Goal: Task Accomplishment & Management: Complete application form

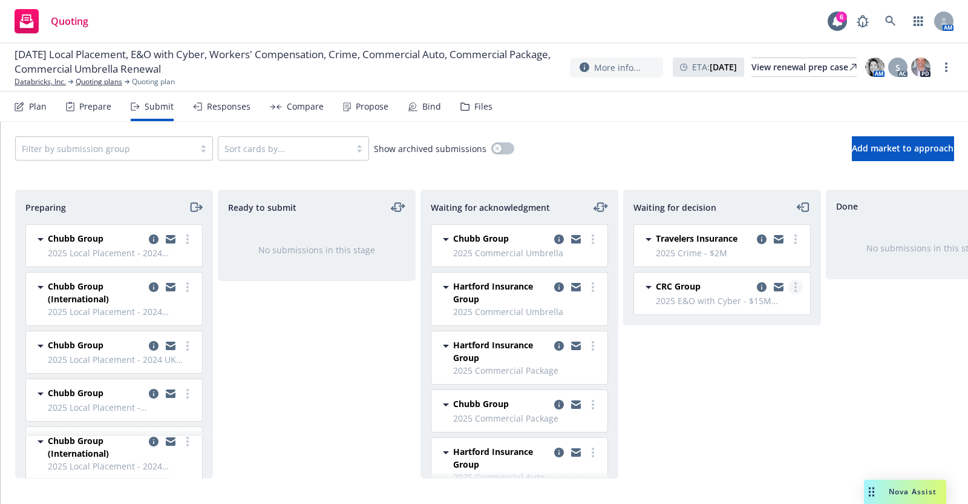
click at [797, 286] on link "more" at bounding box center [796, 287] width 15 height 15
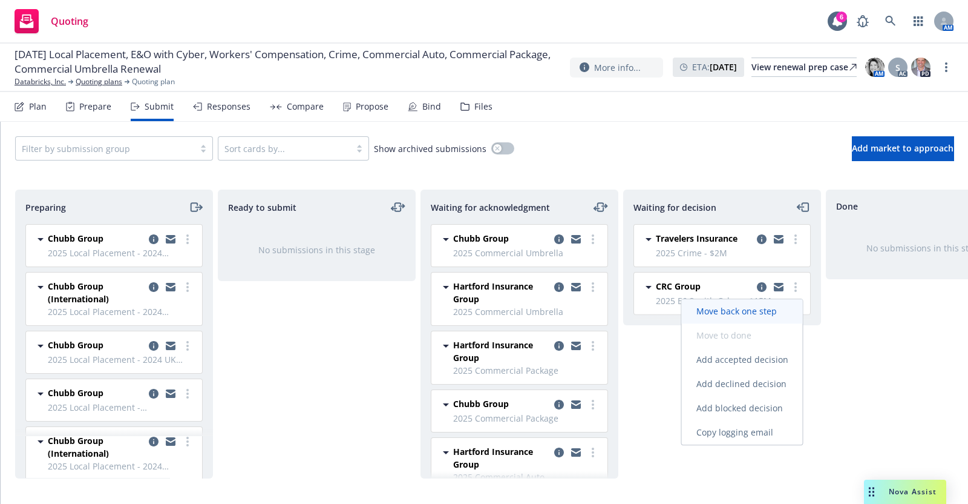
click at [776, 307] on span "Move back one step" at bounding box center [737, 311] width 110 height 12
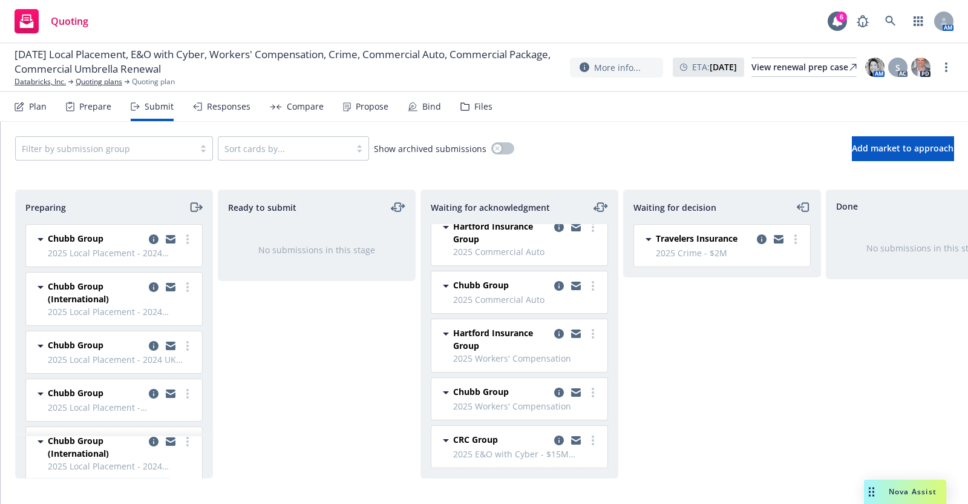
scroll to position [234, 0]
click at [592, 435] on icon "more" at bounding box center [593, 440] width 2 height 10
click at [487, 433] on span "CRC Group" at bounding box center [475, 439] width 45 height 13
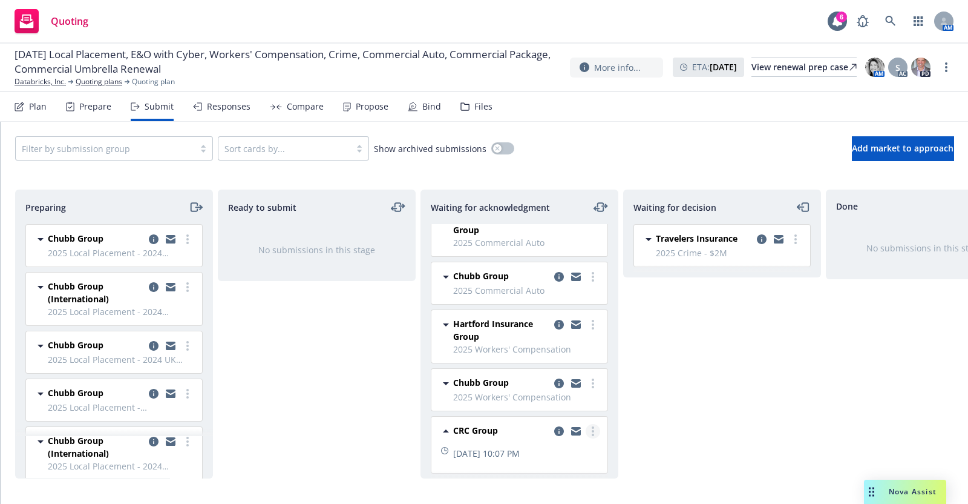
click at [586, 427] on link "more" at bounding box center [593, 431] width 15 height 15
click at [554, 428] on icon "copy logging email" at bounding box center [559, 431] width 10 height 10
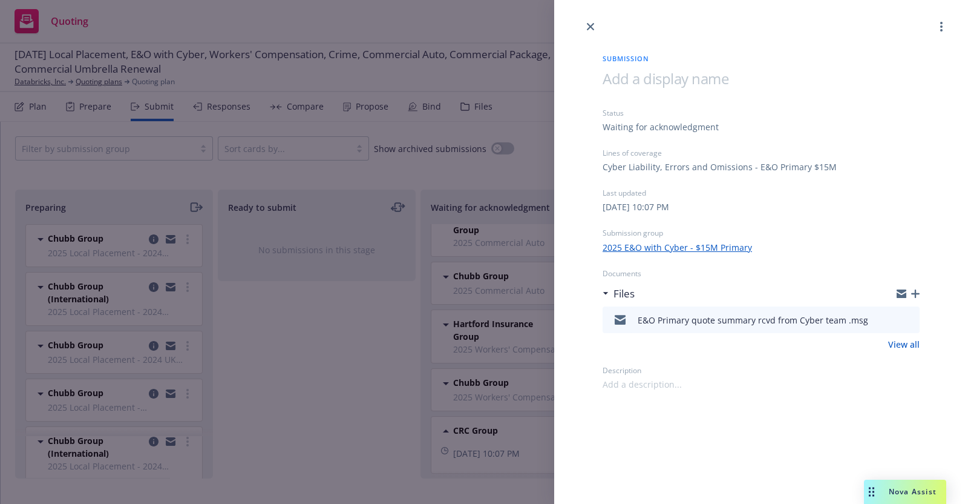
click at [691, 248] on link "2025 E&O with Cyber - $15M Primary" at bounding box center [678, 247] width 150 height 13
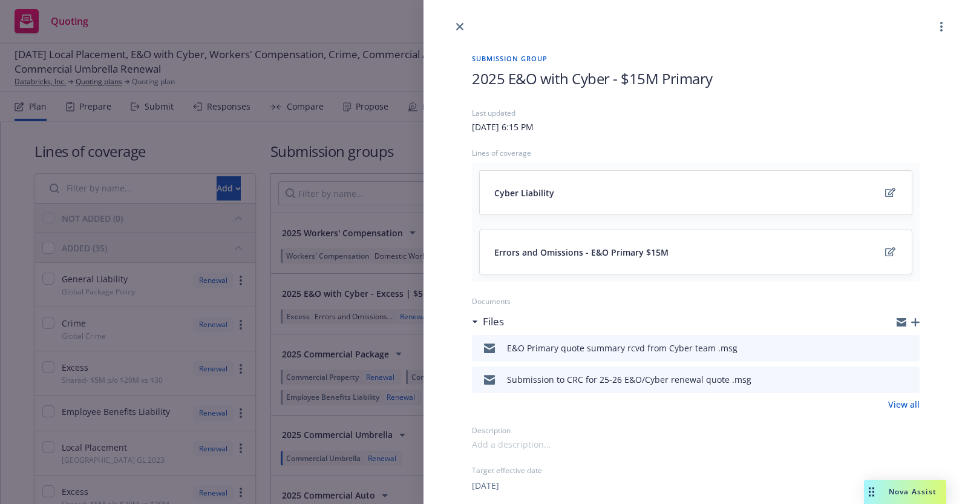
click at [703, 76] on span "2025 E&O with Cyber - $15M Primary" at bounding box center [592, 78] width 241 height 20
click at [699, 82] on span "2025 E&O with Cyber - $15M Primary" at bounding box center [592, 78] width 241 height 20
click at [640, 79] on span "2025 E&O with Cyber - $15M Primary" at bounding box center [592, 78] width 241 height 20
click at [886, 190] on icon "edit" at bounding box center [891, 192] width 10 height 9
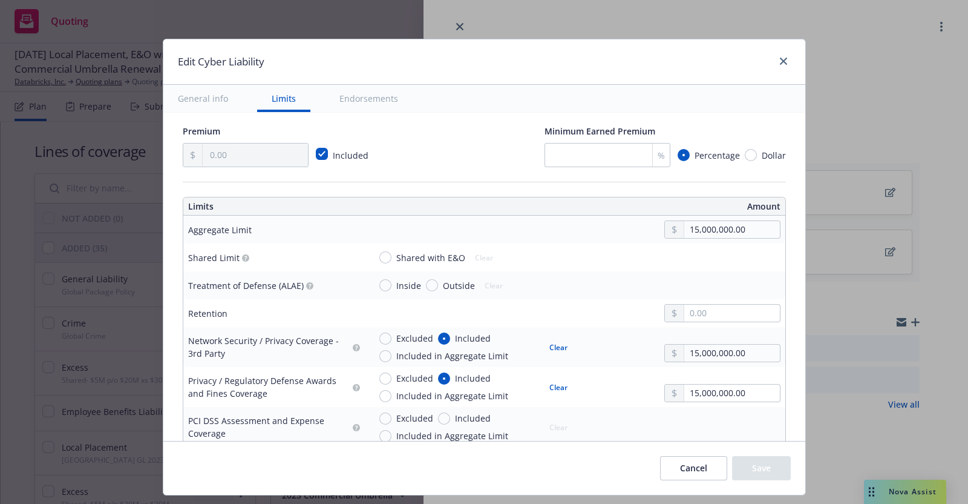
scroll to position [350, 0]
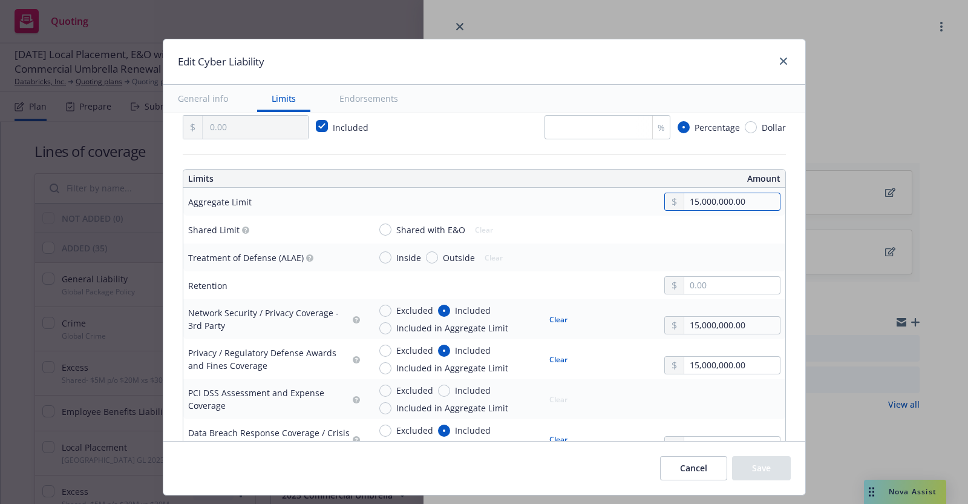
drag, startPoint x: 684, startPoint y: 195, endPoint x: 683, endPoint y: 210, distance: 15.2
click at [685, 196] on input "15,000,000.00" at bounding box center [732, 201] width 95 height 17
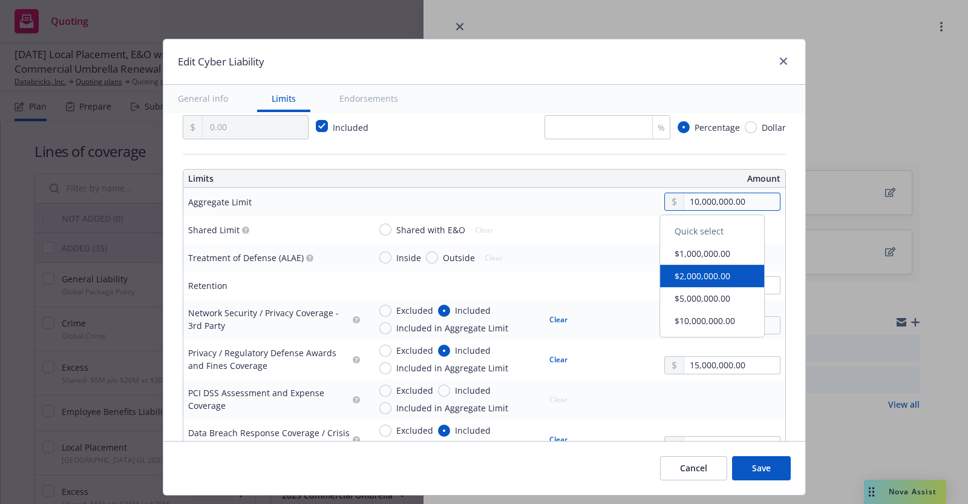
type input "10,000,000.00"
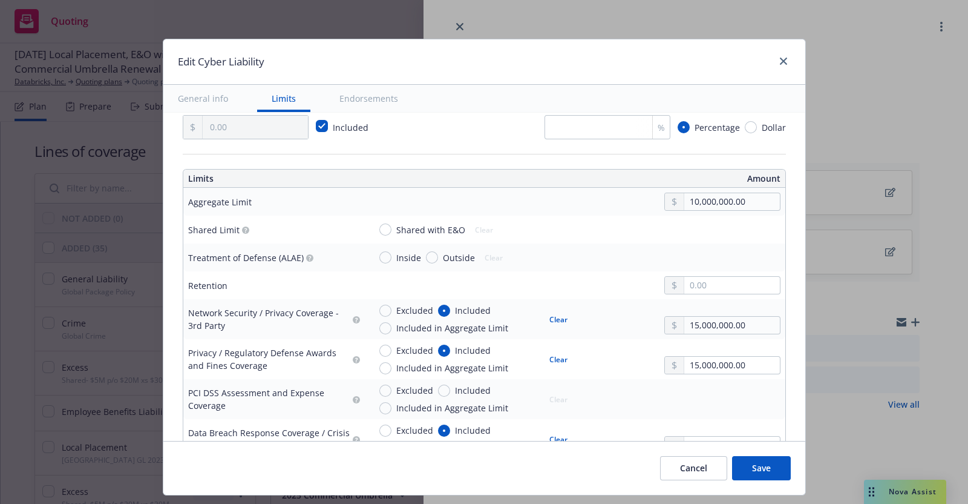
click at [380, 227] on input "Shared with E&O" at bounding box center [386, 229] width 12 height 12
radio input "true"
click at [380, 255] on input "Inside" at bounding box center [386, 257] width 12 height 12
radio input "true"
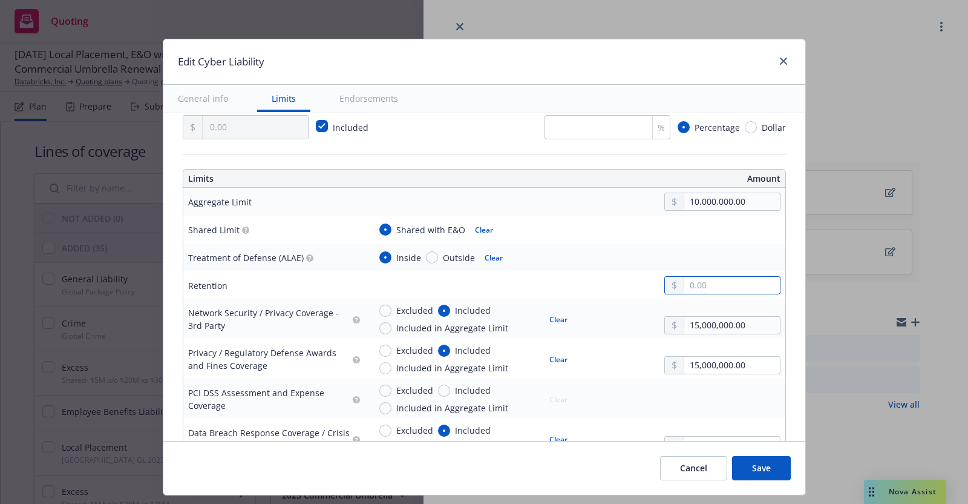
click at [693, 291] on input "text" at bounding box center [732, 285] width 95 height 17
type input "1,000,000.00"
drag, startPoint x: 432, startPoint y: 386, endPoint x: 444, endPoint y: 390, distance: 13.6
click at [438, 385] on input "Included" at bounding box center [444, 390] width 12 height 12
radio input "true"
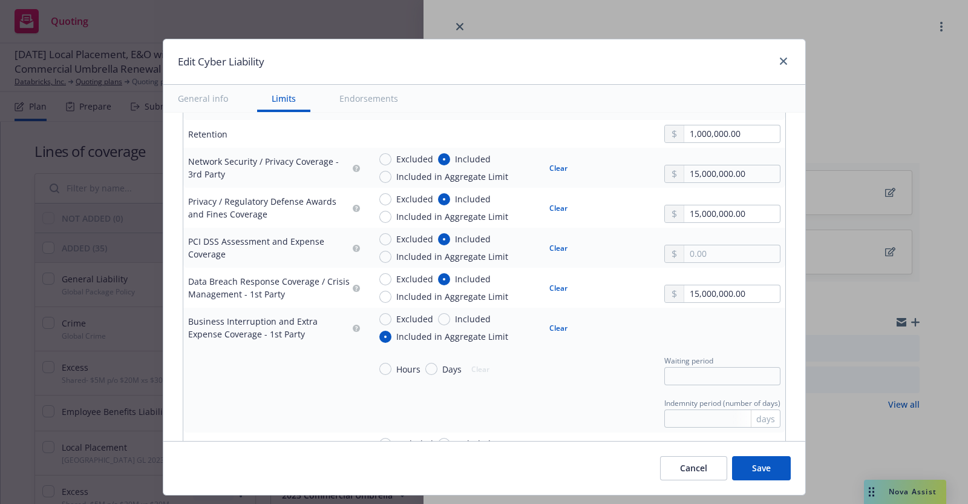
scroll to position [532, 0]
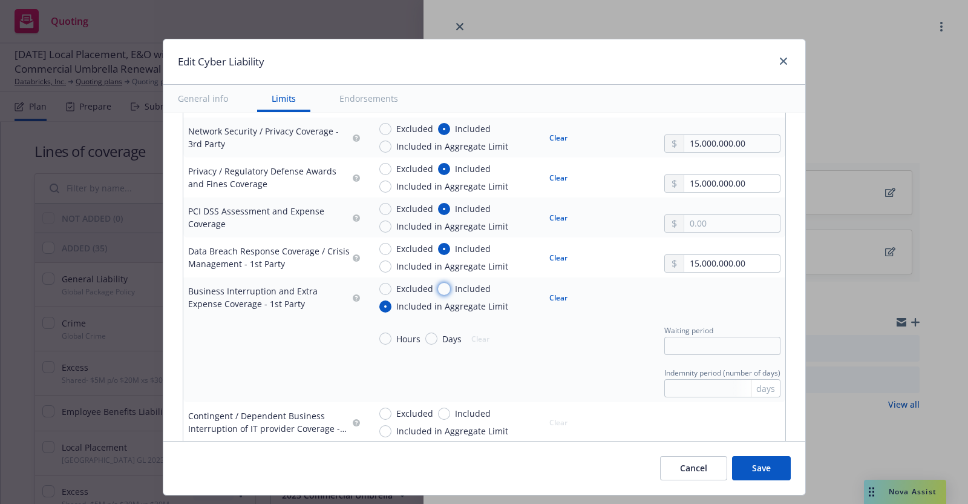
click at [438, 286] on input "Included" at bounding box center [444, 289] width 12 height 12
radio input "true"
click at [380, 305] on input "Included in Aggregate Limit" at bounding box center [386, 306] width 12 height 12
radio input "true"
click at [438, 288] on input "Included" at bounding box center [444, 289] width 12 height 12
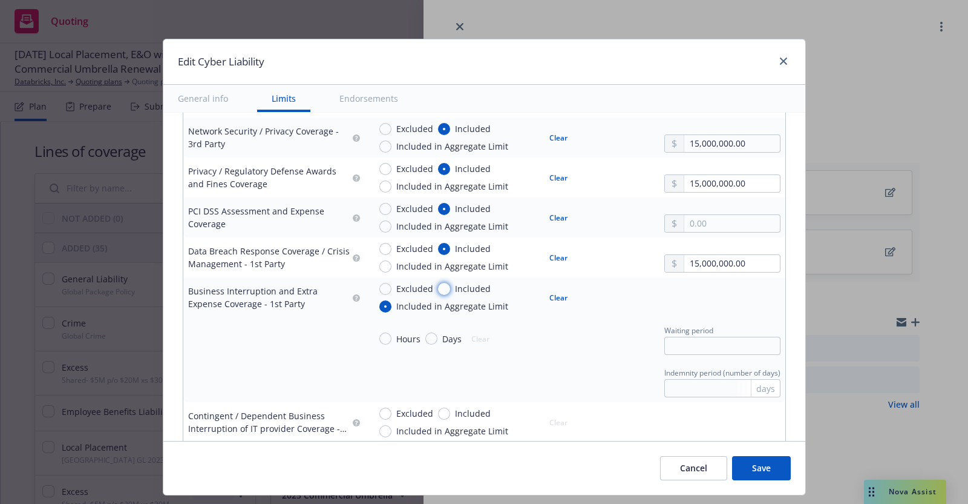
radio input "true"
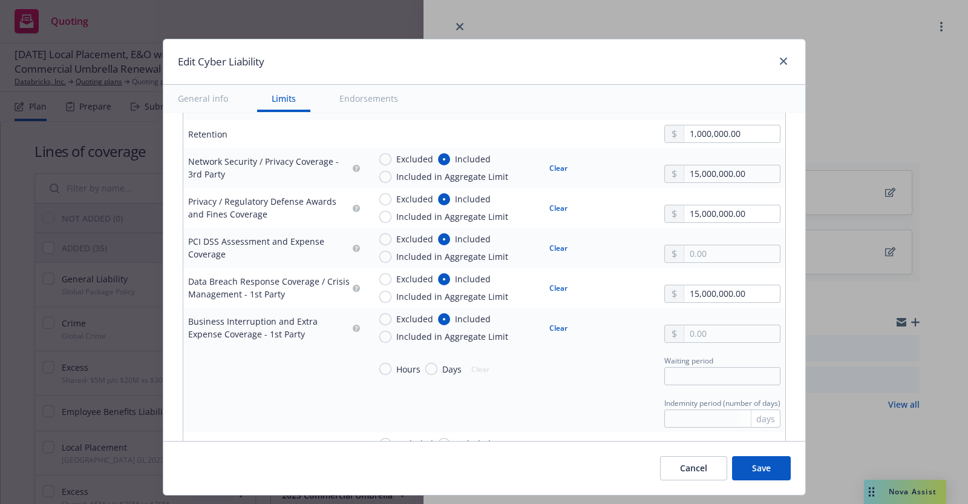
scroll to position [472, 0]
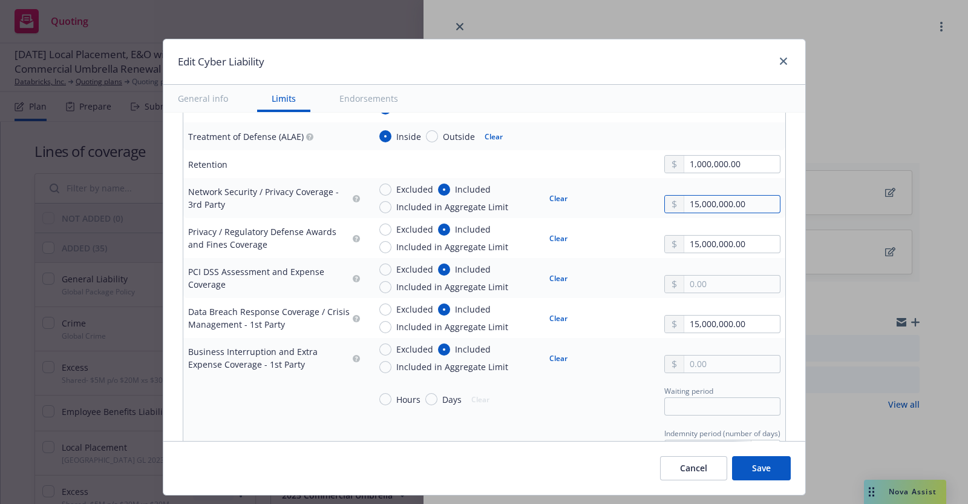
click at [685, 198] on input "15,000,000.00" at bounding box center [732, 204] width 95 height 17
type input "10,000,000.00"
click at [711, 314] on button "$10,000,000.00" at bounding box center [712, 322] width 104 height 22
click at [685, 242] on input "15,000,000.00" at bounding box center [732, 243] width 95 height 17
type input "10,000,000.00"
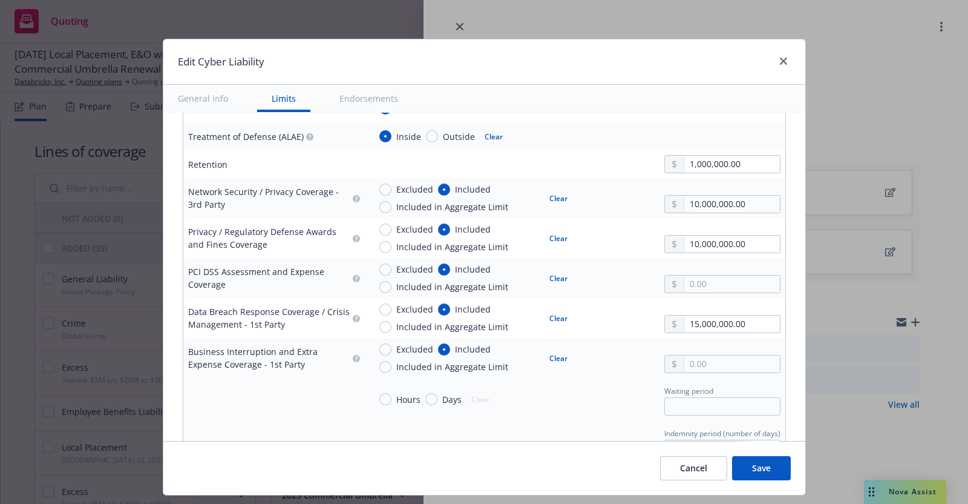
click at [709, 357] on button "$10,000,000.00" at bounding box center [712, 361] width 104 height 22
click at [685, 280] on input "text" at bounding box center [732, 283] width 95 height 17
type input "10,000,000.00"
click at [693, 399] on button "$10,000,000.00" at bounding box center [712, 403] width 104 height 22
click at [685, 323] on input "15,000,000.00" at bounding box center [732, 323] width 95 height 17
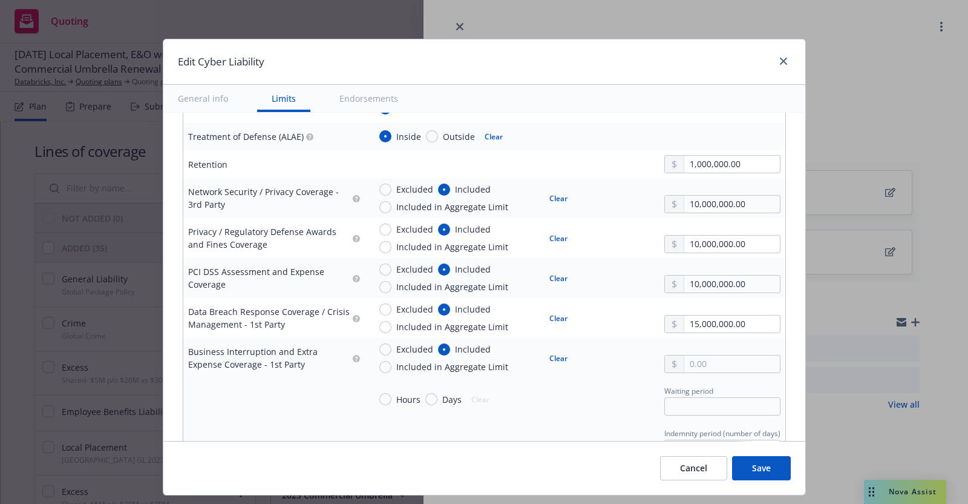
type input "10,000,000.00"
click at [699, 439] on button "$10,000,000.00" at bounding box center [712, 441] width 104 height 22
click at [685, 363] on input "text" at bounding box center [732, 363] width 95 height 17
type input "10,000,000.00"
click at [693, 473] on button "$10,000,000.00" at bounding box center [712, 483] width 104 height 22
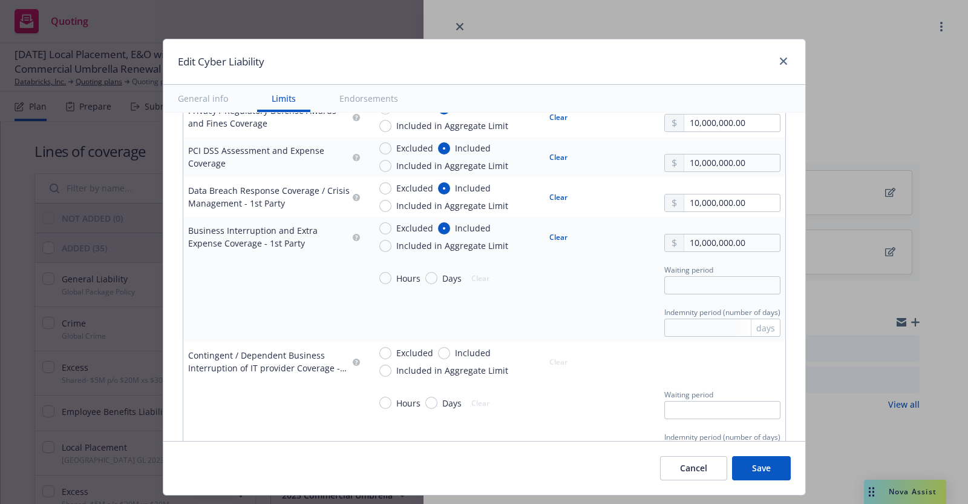
scroll to position [623, 0]
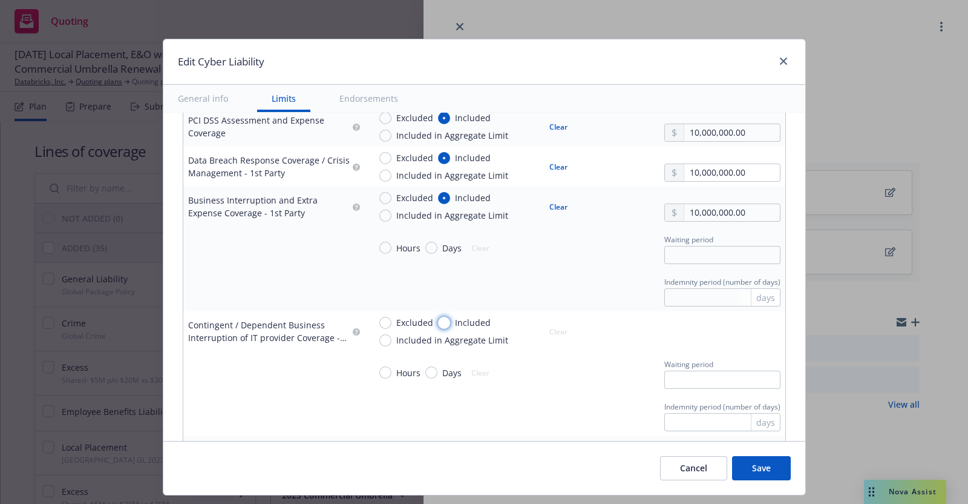
click at [438, 318] on input "Included" at bounding box center [444, 323] width 12 height 12
radio input "true"
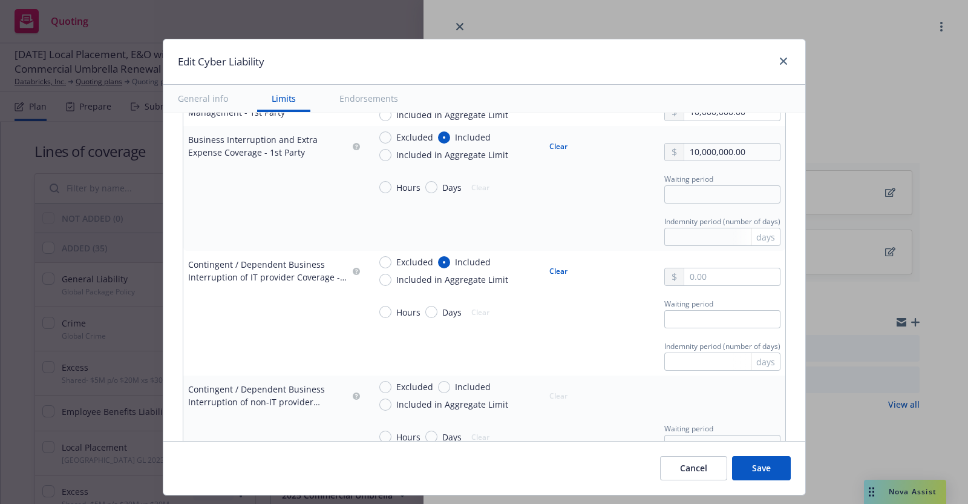
scroll to position [714, 0]
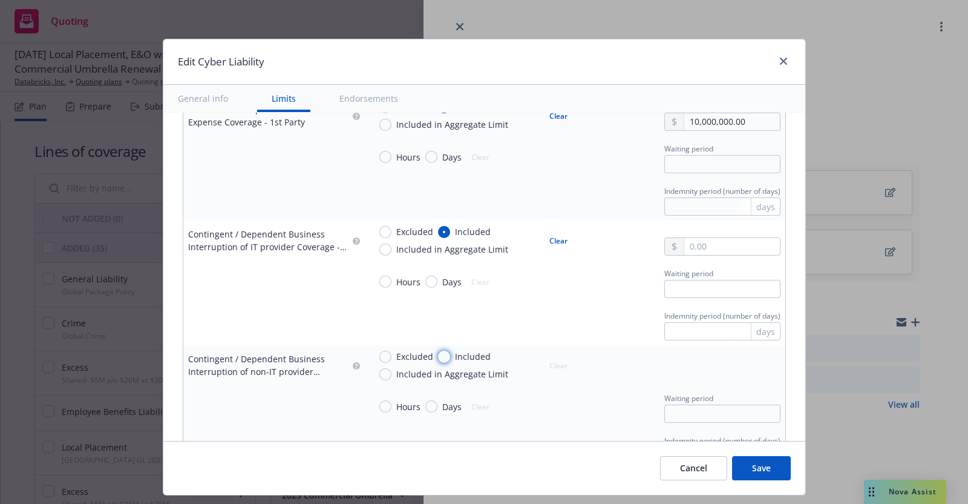
click at [438, 352] on input "Included" at bounding box center [444, 356] width 12 height 12
radio input "true"
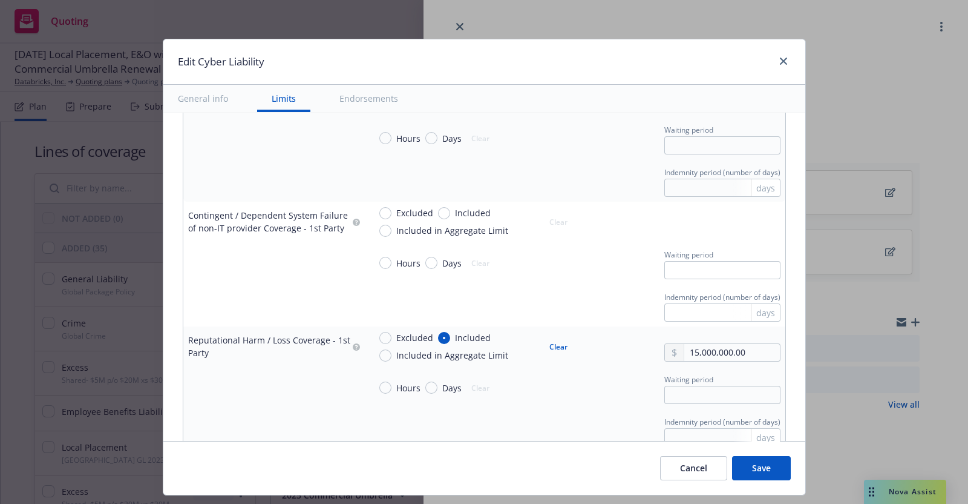
scroll to position [1270, 0]
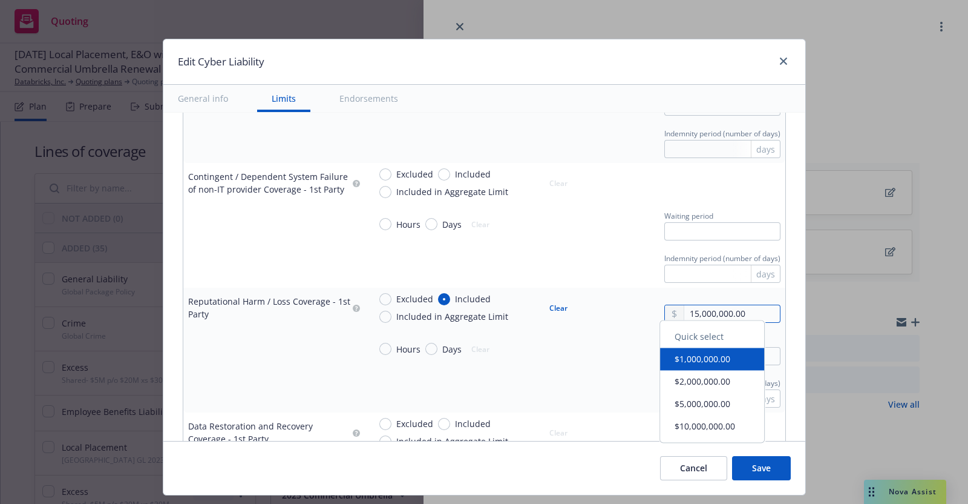
click at [685, 315] on input "15,000,000.00" at bounding box center [732, 313] width 95 height 17
type input "10,000,000.00"
click at [688, 427] on button "$10,000,000.00" at bounding box center [712, 432] width 104 height 22
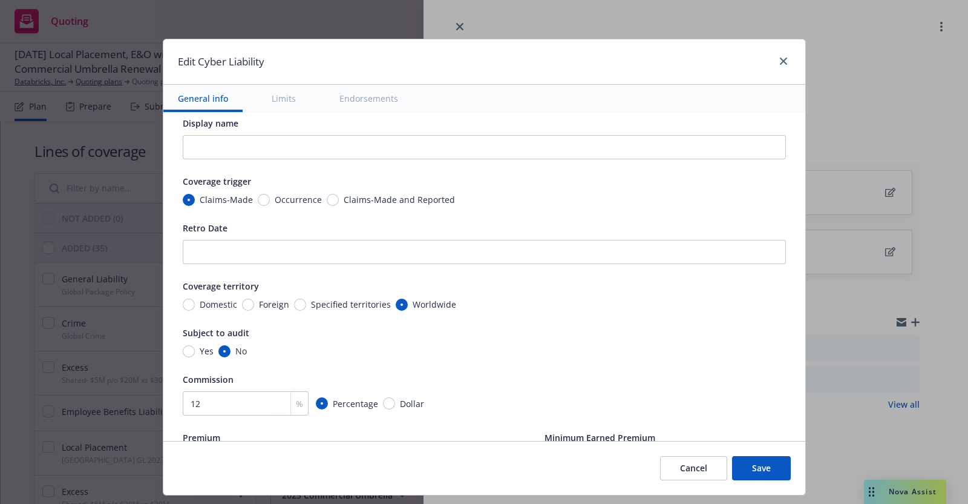
scroll to position [0, 0]
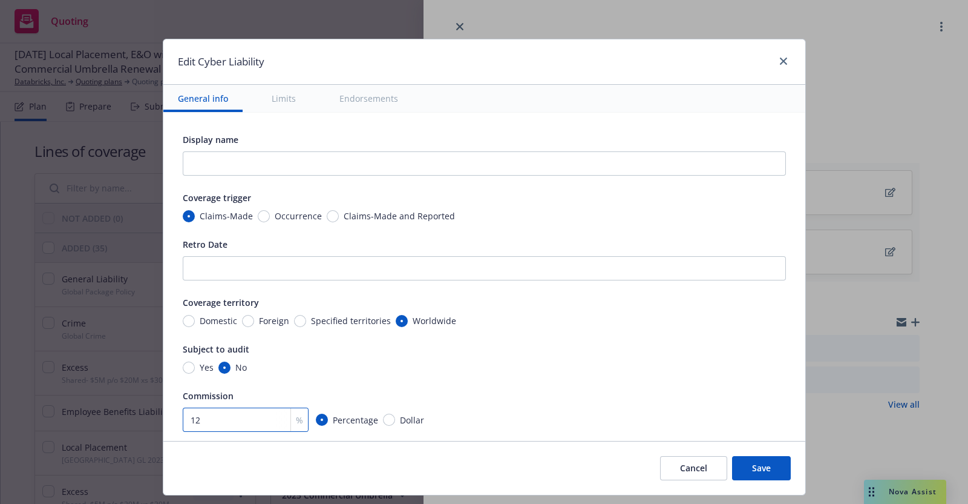
click at [194, 419] on input "12" at bounding box center [246, 419] width 126 height 24
type input "12.5"
click at [524, 358] on div "Subject to audit Yes No" at bounding box center [484, 357] width 603 height 32
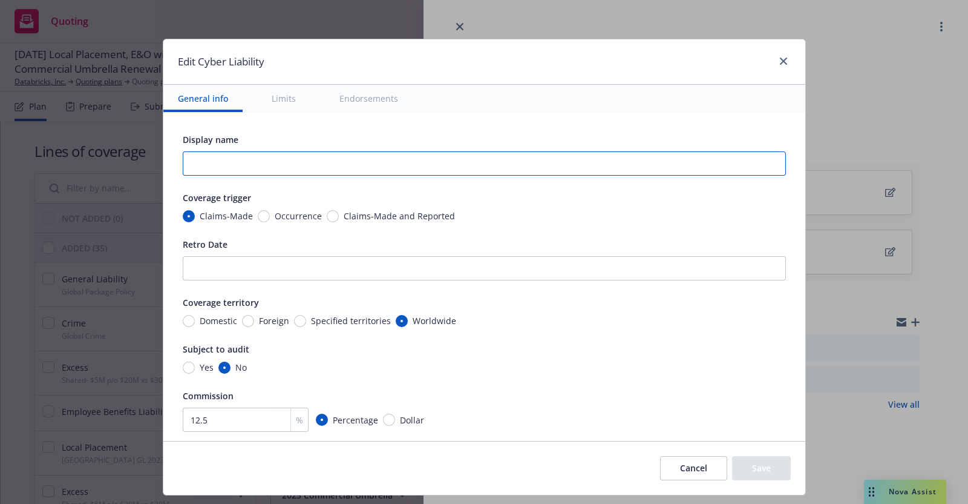
click at [386, 165] on input "text" at bounding box center [484, 163] width 603 height 24
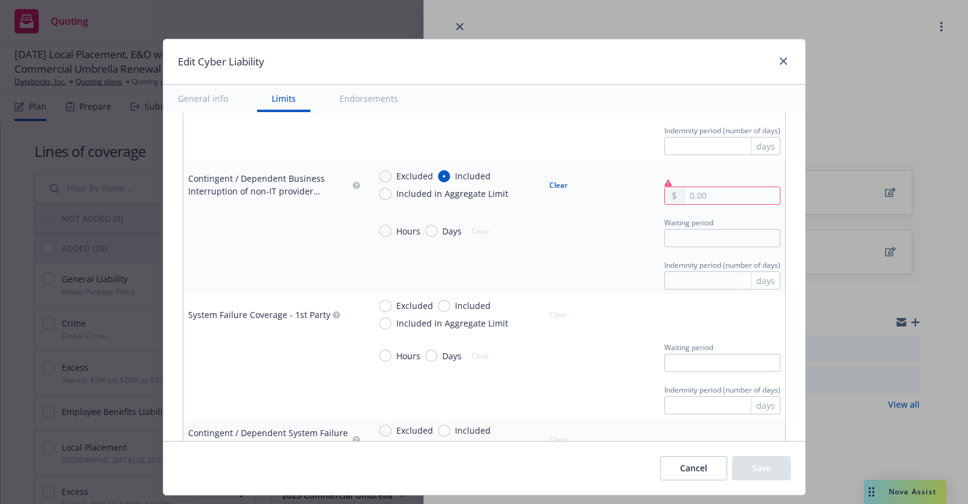
scroll to position [865, 0]
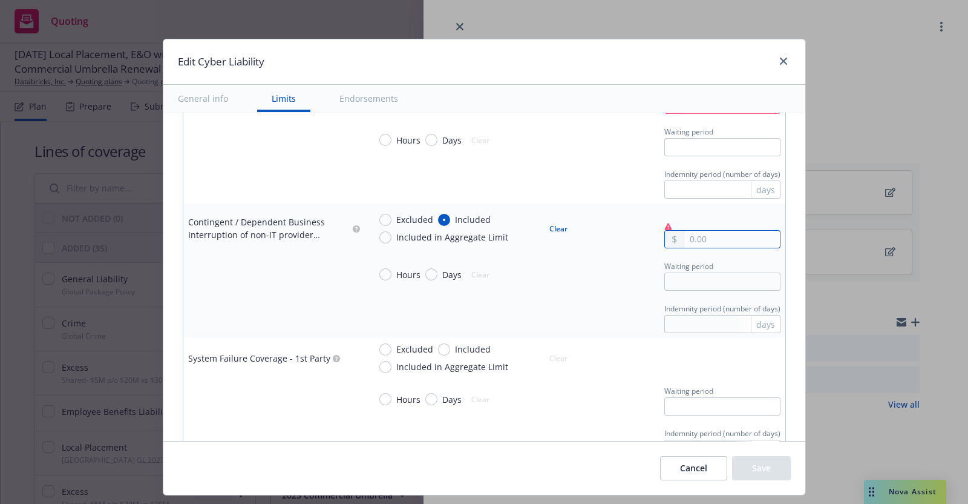
click at [685, 234] on input "text" at bounding box center [732, 239] width 95 height 17
type input "10,000,000.00"
click at [699, 352] on button "$10,000,000.00" at bounding box center [712, 357] width 104 height 22
click at [622, 269] on div "Hours Days Clear Waiting period" at bounding box center [575, 274] width 411 height 33
click at [665, 223] on icon at bounding box center [669, 226] width 8 height 7
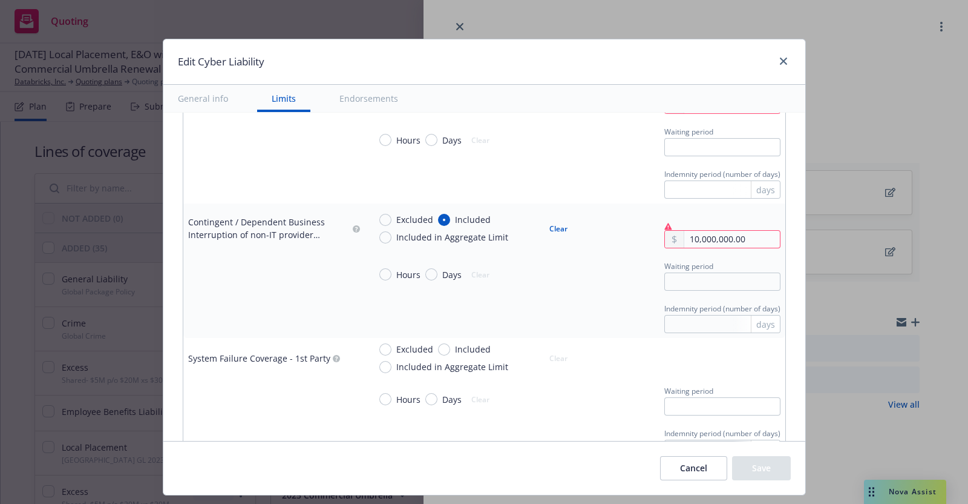
click at [636, 258] on div "Hours Days Clear Waiting period" at bounding box center [575, 274] width 411 height 33
click at [755, 467] on div "Cancel Save" at bounding box center [725, 468] width 131 height 24
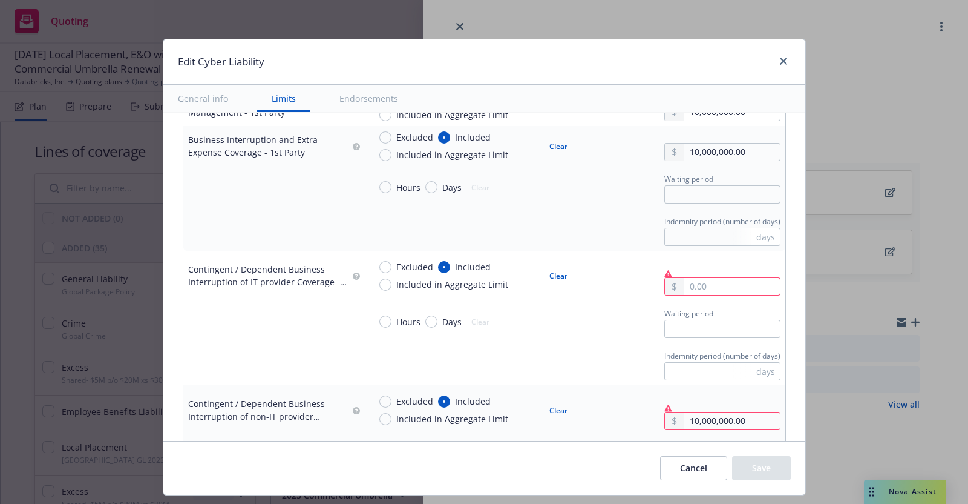
scroll to position [688, 0]
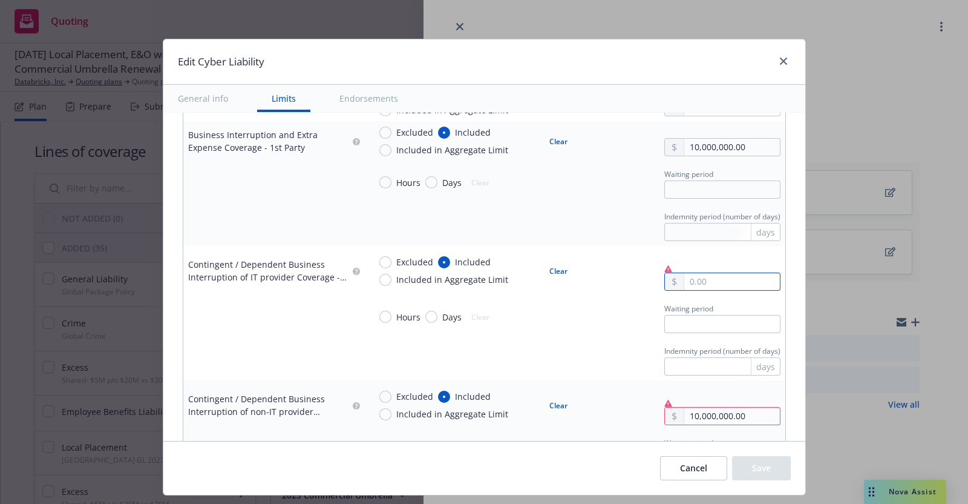
click at [685, 275] on input "text" at bounding box center [732, 281] width 95 height 17
type input "10,000,000.00"
click at [686, 400] on button "$10,000,000.00" at bounding box center [712, 400] width 104 height 22
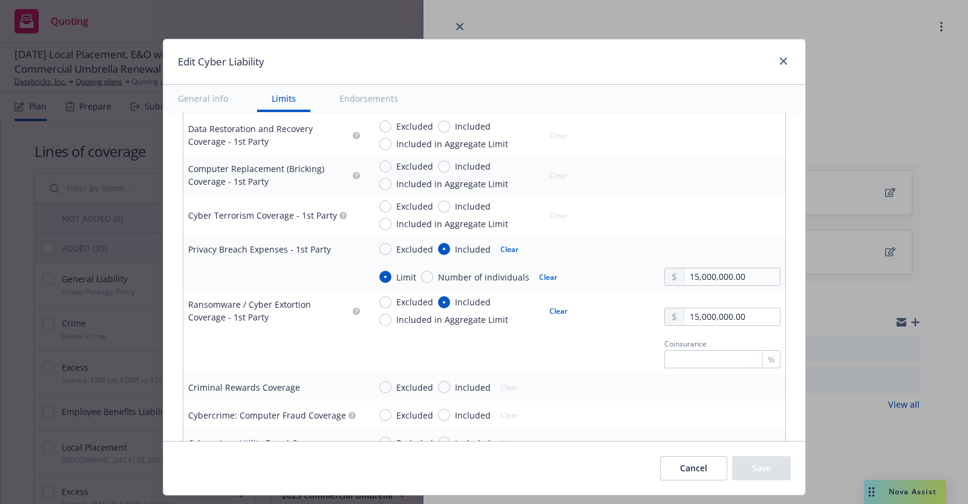
scroll to position [1575, 0]
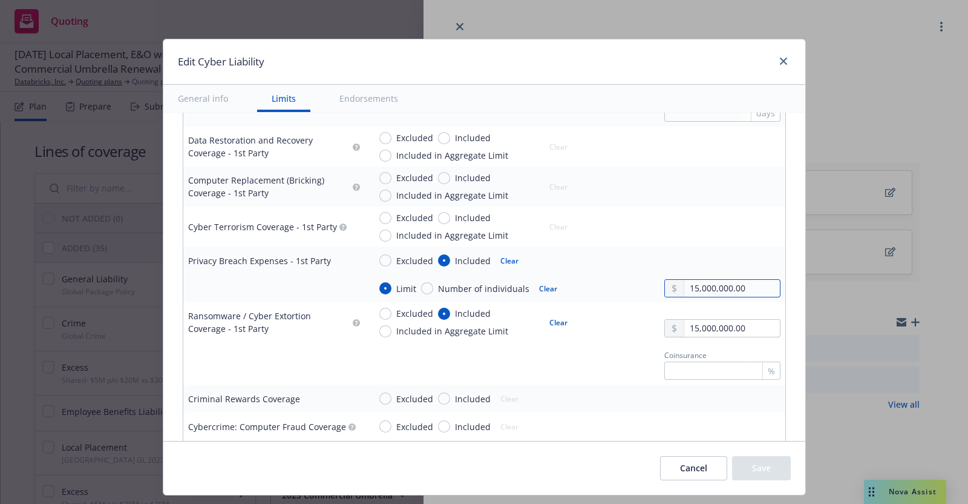
click at [685, 289] on input "15,000,000.00" at bounding box center [732, 288] width 95 height 17
type input "10,000,000.00"
click at [687, 402] on button "$10,000,000.00" at bounding box center [712, 404] width 104 height 22
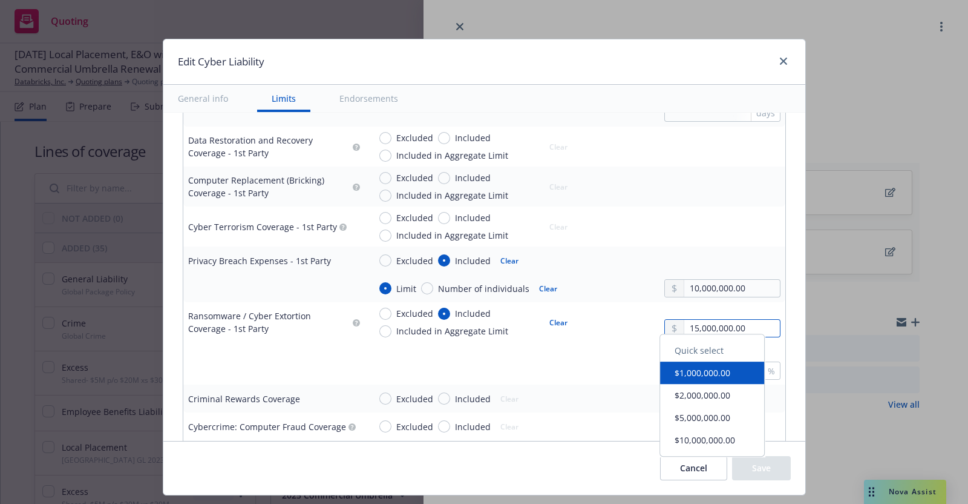
click at [685, 329] on input "15,000,000.00" at bounding box center [732, 328] width 95 height 17
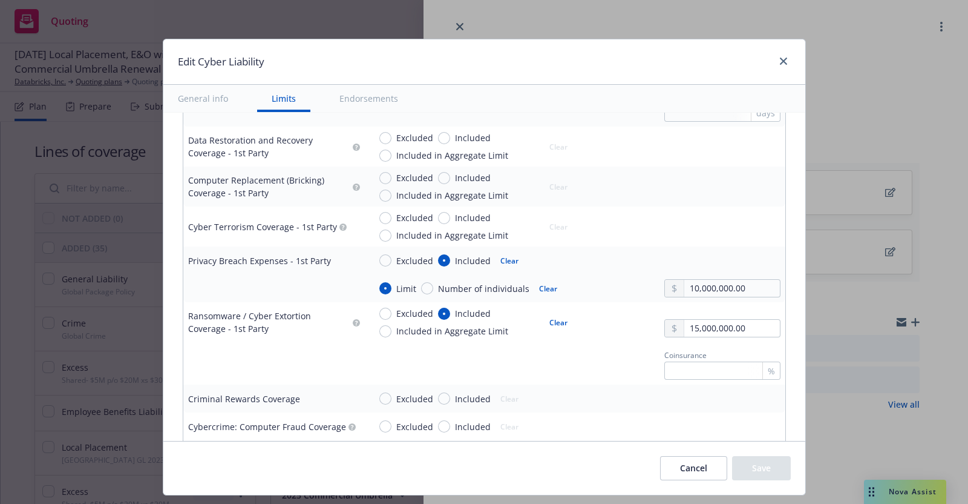
type input "10,000,000.00"
click at [705, 440] on button "$10,000,000.00" at bounding box center [712, 446] width 104 height 22
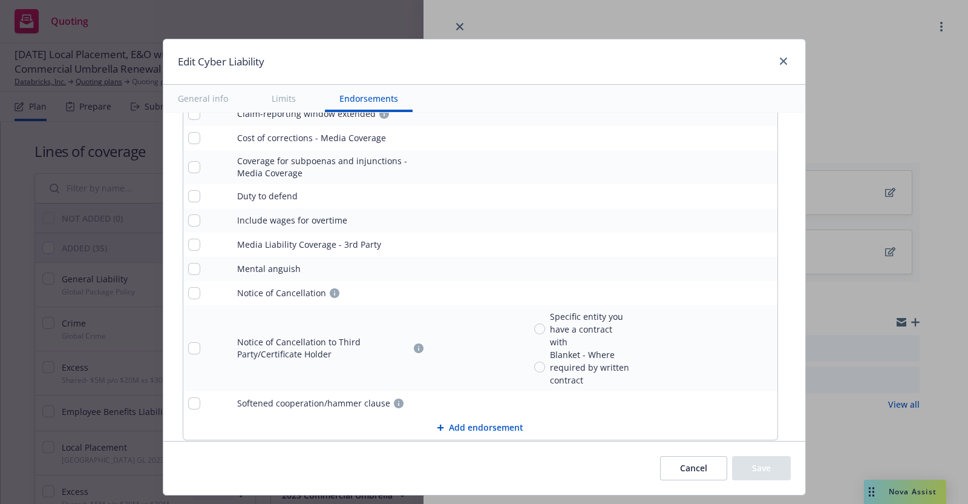
scroll to position [2953, 0]
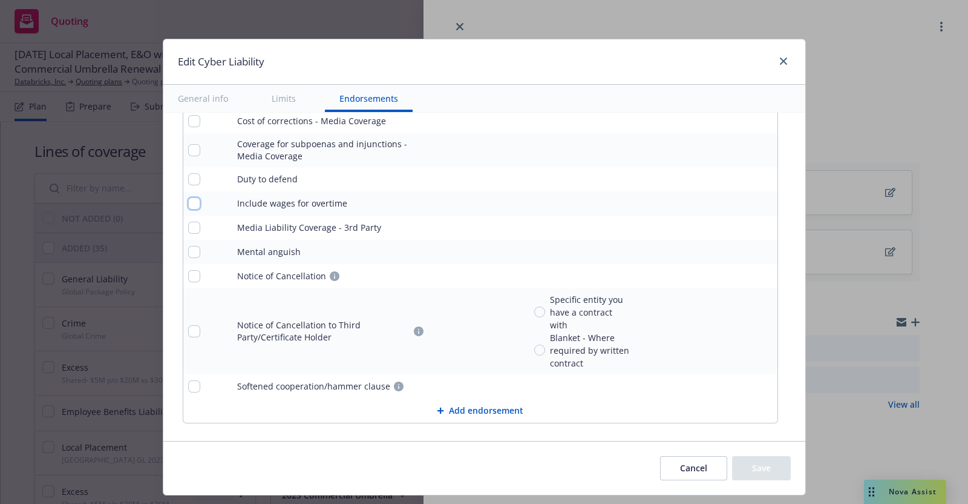
click at [188, 197] on input "checkbox" at bounding box center [194, 203] width 12 height 12
checkbox input "true"
click at [188, 325] on input "checkbox" at bounding box center [194, 331] width 12 height 12
checkbox input "true"
click at [188, 380] on input "checkbox" at bounding box center [194, 386] width 12 height 12
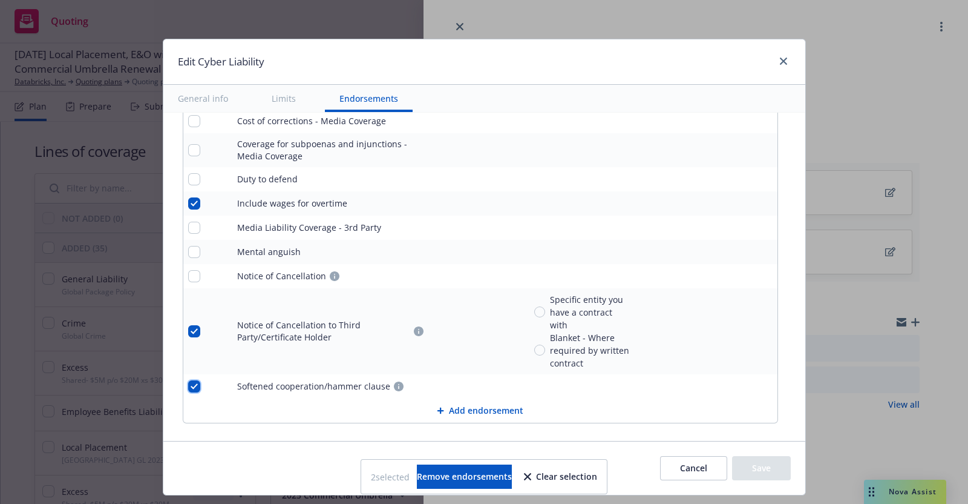
checkbox input "true"
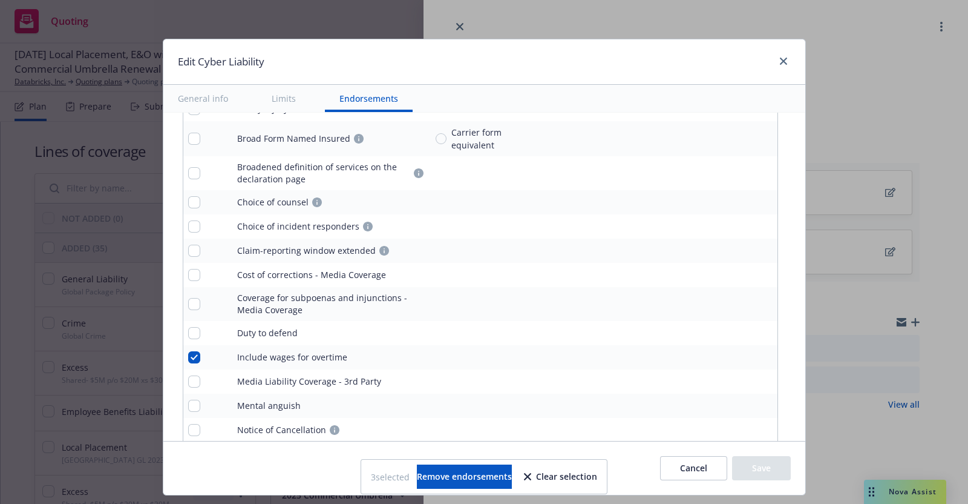
scroll to position [2793, 0]
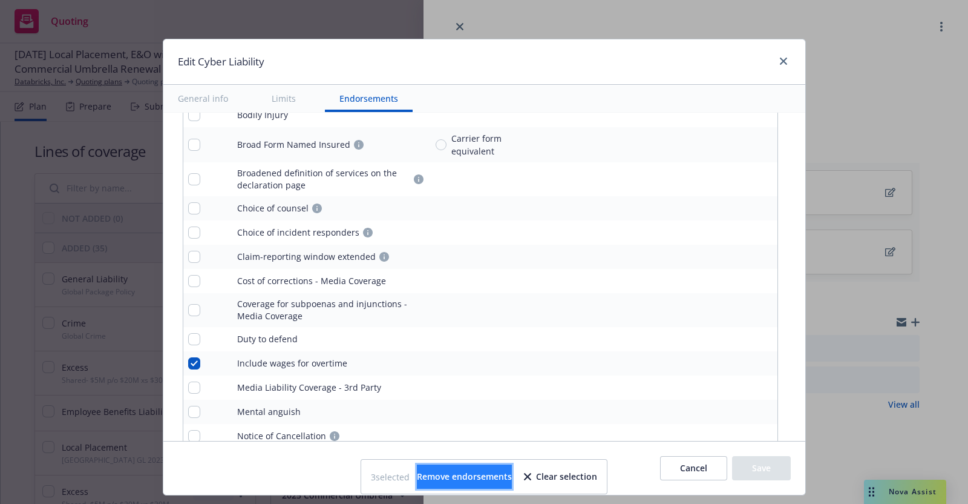
click at [457, 473] on span "Remove endorsements" at bounding box center [464, 476] width 95 height 12
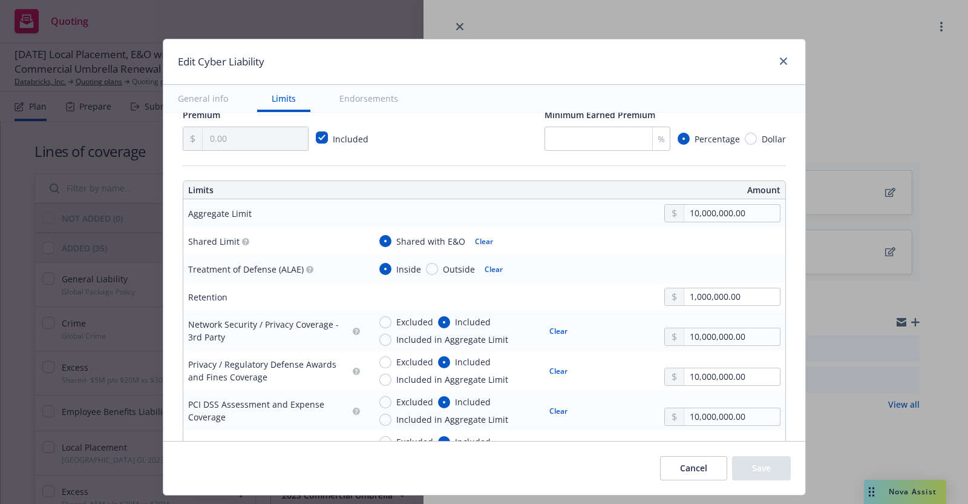
scroll to position [0, 0]
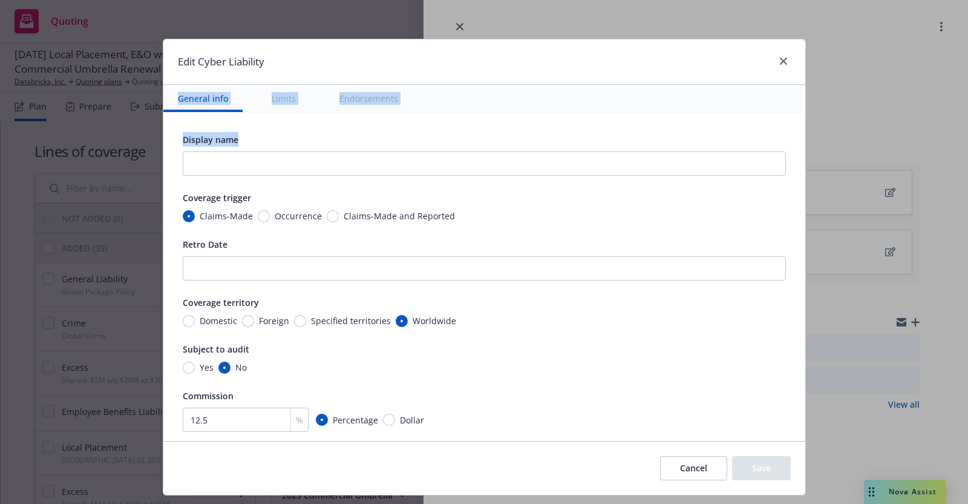
drag, startPoint x: 577, startPoint y: 59, endPoint x: 573, endPoint y: 143, distance: 84.2
click at [573, 143] on div "Edit Cyber Liability General info Limits Endorsements Display name Coverage tri…" at bounding box center [484, 267] width 643 height 456
click at [557, 137] on div "Display name" at bounding box center [484, 139] width 603 height 15
click at [749, 462] on div "Cancel Save" at bounding box center [725, 468] width 131 height 24
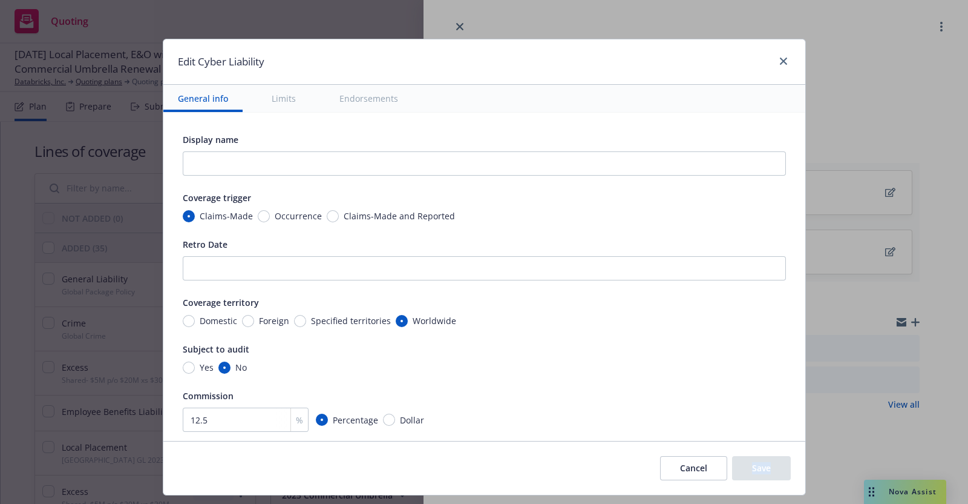
drag, startPoint x: 749, startPoint y: 462, endPoint x: 733, endPoint y: 461, distance: 15.8
click at [733, 461] on div "Cancel Save" at bounding box center [725, 468] width 131 height 24
click at [781, 58] on icon "close" at bounding box center [783, 61] width 7 height 7
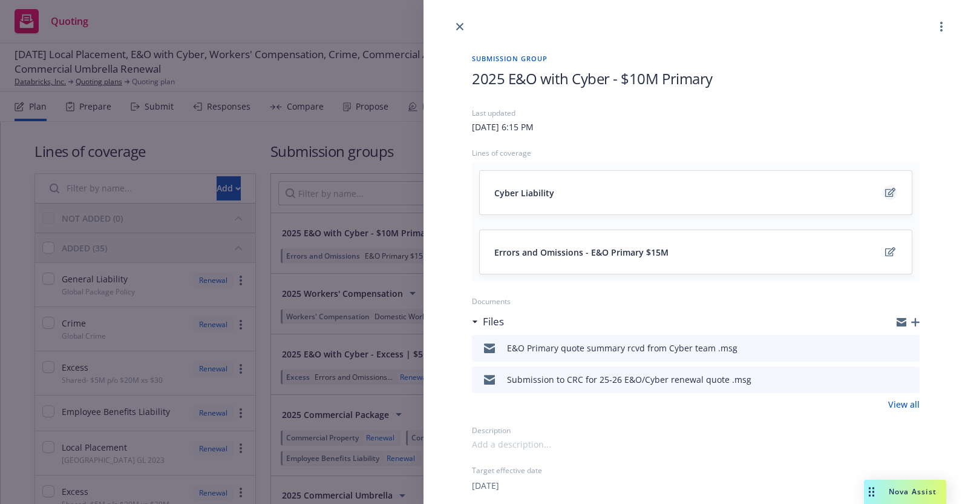
click at [886, 188] on icon "edit" at bounding box center [891, 193] width 10 height 10
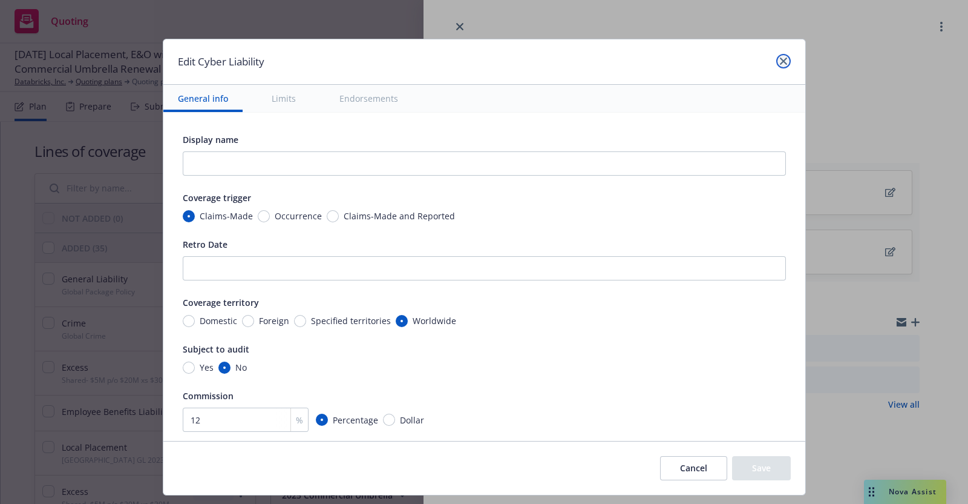
click at [780, 56] on link "close" at bounding box center [784, 61] width 15 height 15
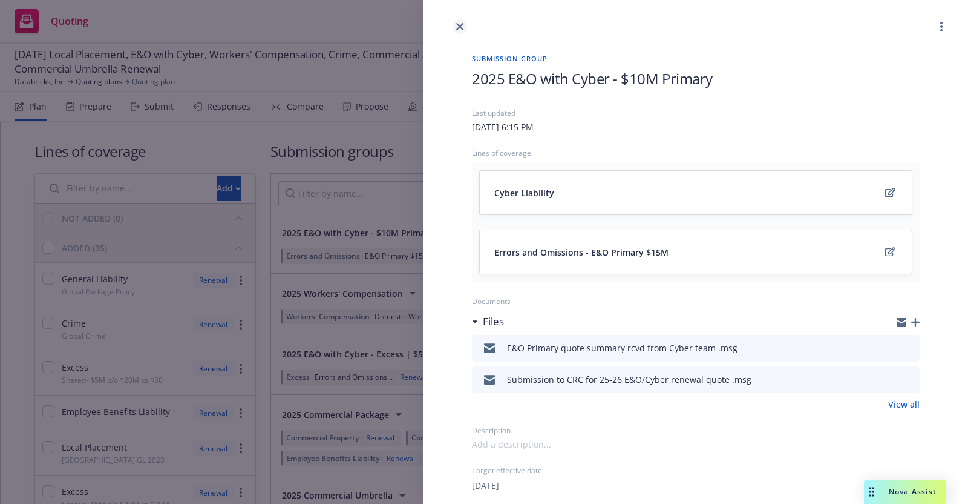
click at [463, 24] on icon "close" at bounding box center [459, 26] width 7 height 7
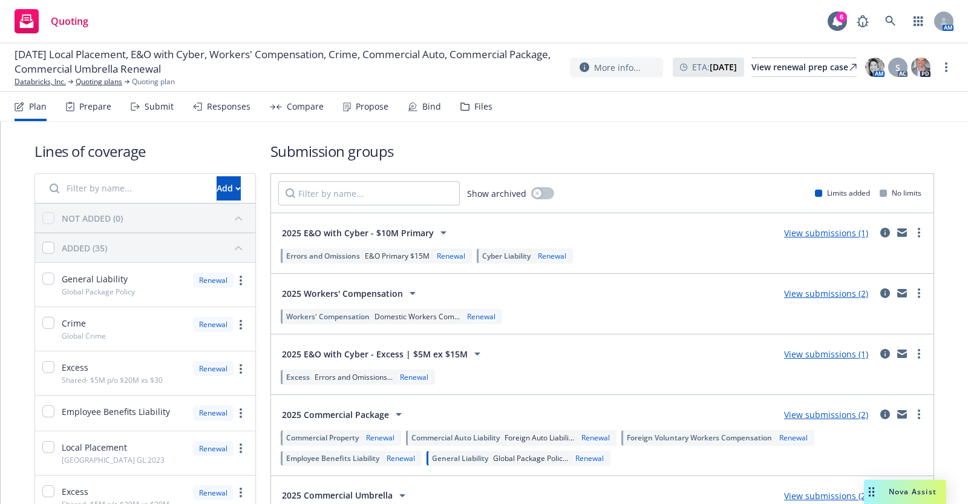
click at [156, 108] on div "Submit" at bounding box center [159, 107] width 29 height 10
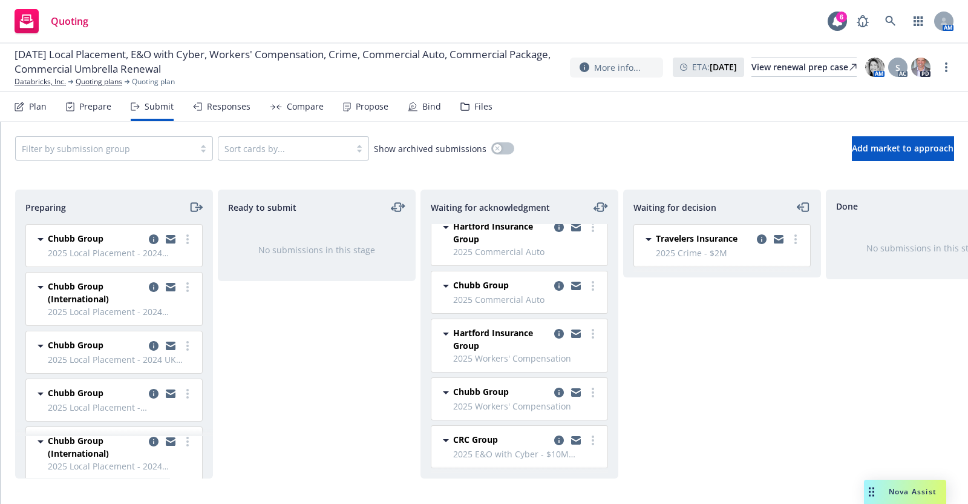
scroll to position [234, 0]
click at [554, 435] on icon "copy logging email" at bounding box center [559, 440] width 10 height 10
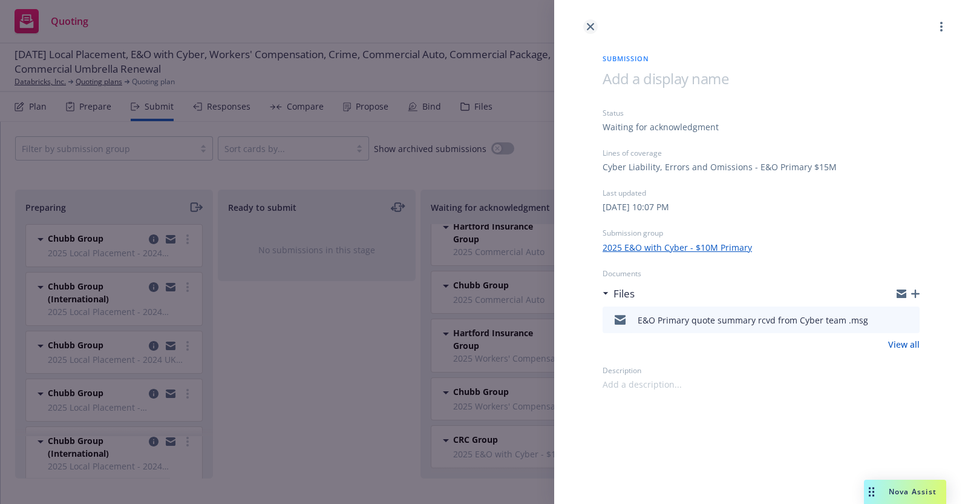
click at [593, 27] on icon "close" at bounding box center [590, 26] width 7 height 7
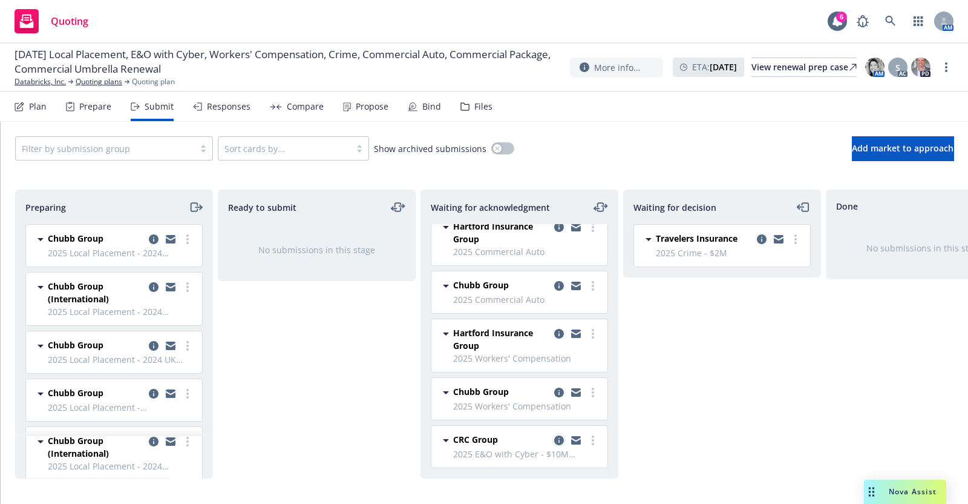
click at [554, 435] on icon "copy logging email" at bounding box center [559, 440] width 10 height 10
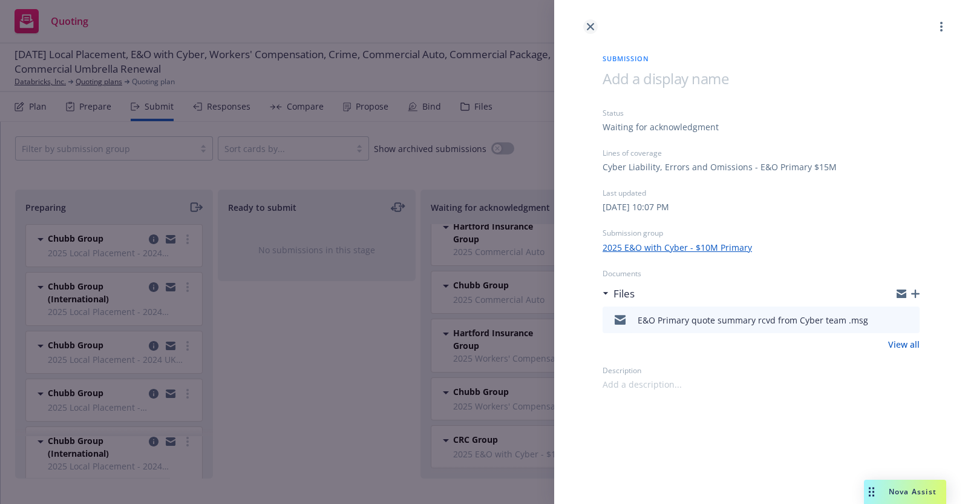
click at [592, 23] on icon "close" at bounding box center [590, 26] width 7 height 7
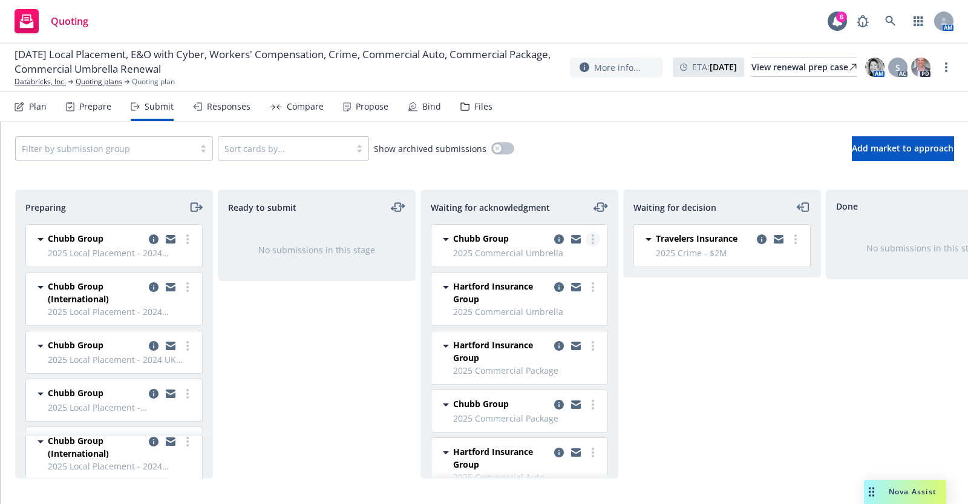
click at [592, 235] on icon "more" at bounding box center [593, 239] width 2 height 10
click at [723, 355] on div "Waiting for decision Travelers Insurance 2025 Crime - $2M [DATE] 8:54 AM" at bounding box center [722, 333] width 198 height 289
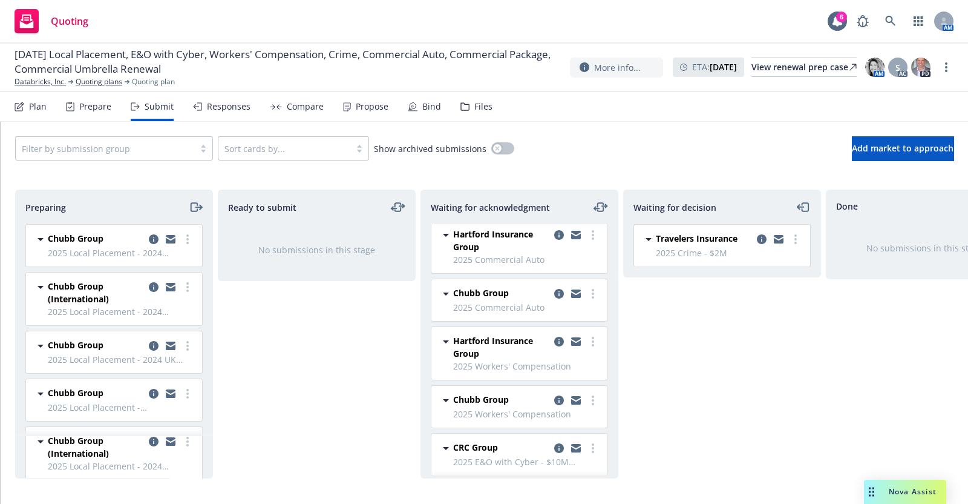
scroll to position [234, 0]
